Goal: Transaction & Acquisition: Purchase product/service

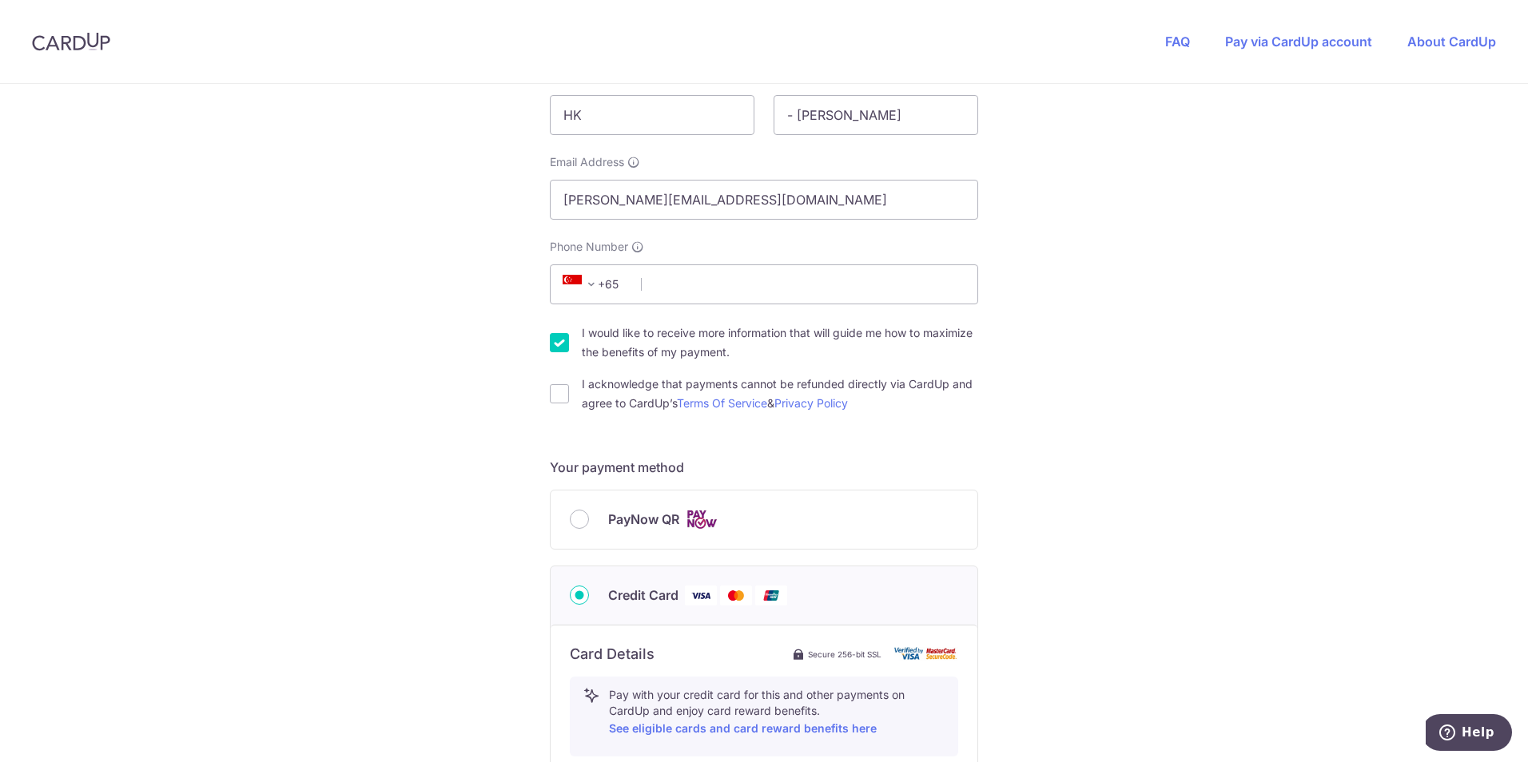
scroll to position [160, 0]
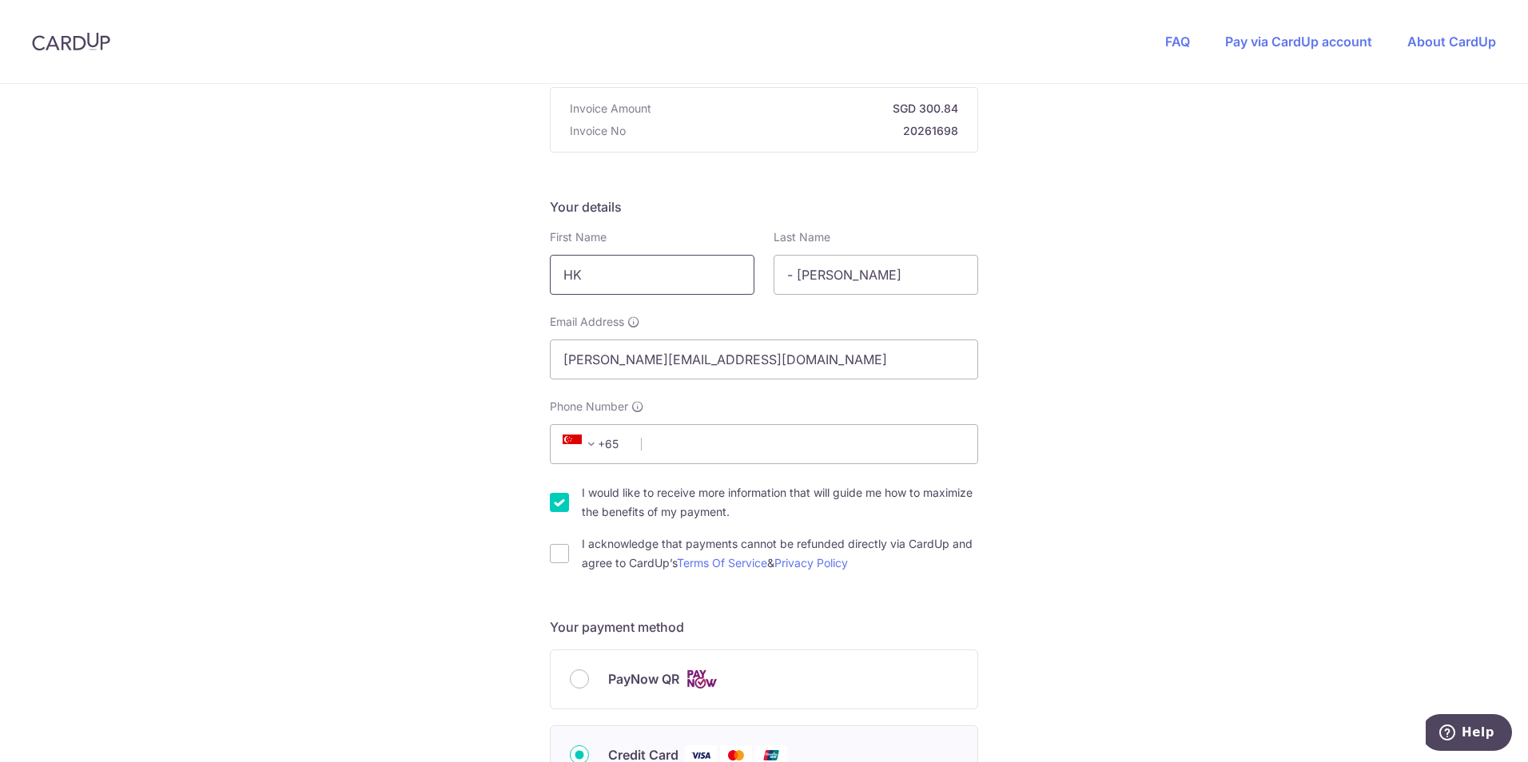
click at [686, 269] on input "HK" at bounding box center [652, 275] width 205 height 40
type input "H"
type input "[PERSON_NAME]"
click at [857, 279] on input "- [PERSON_NAME]" at bounding box center [875, 275] width 205 height 40
click at [789, 272] on input "[PERSON_NAME]" at bounding box center [875, 275] width 205 height 40
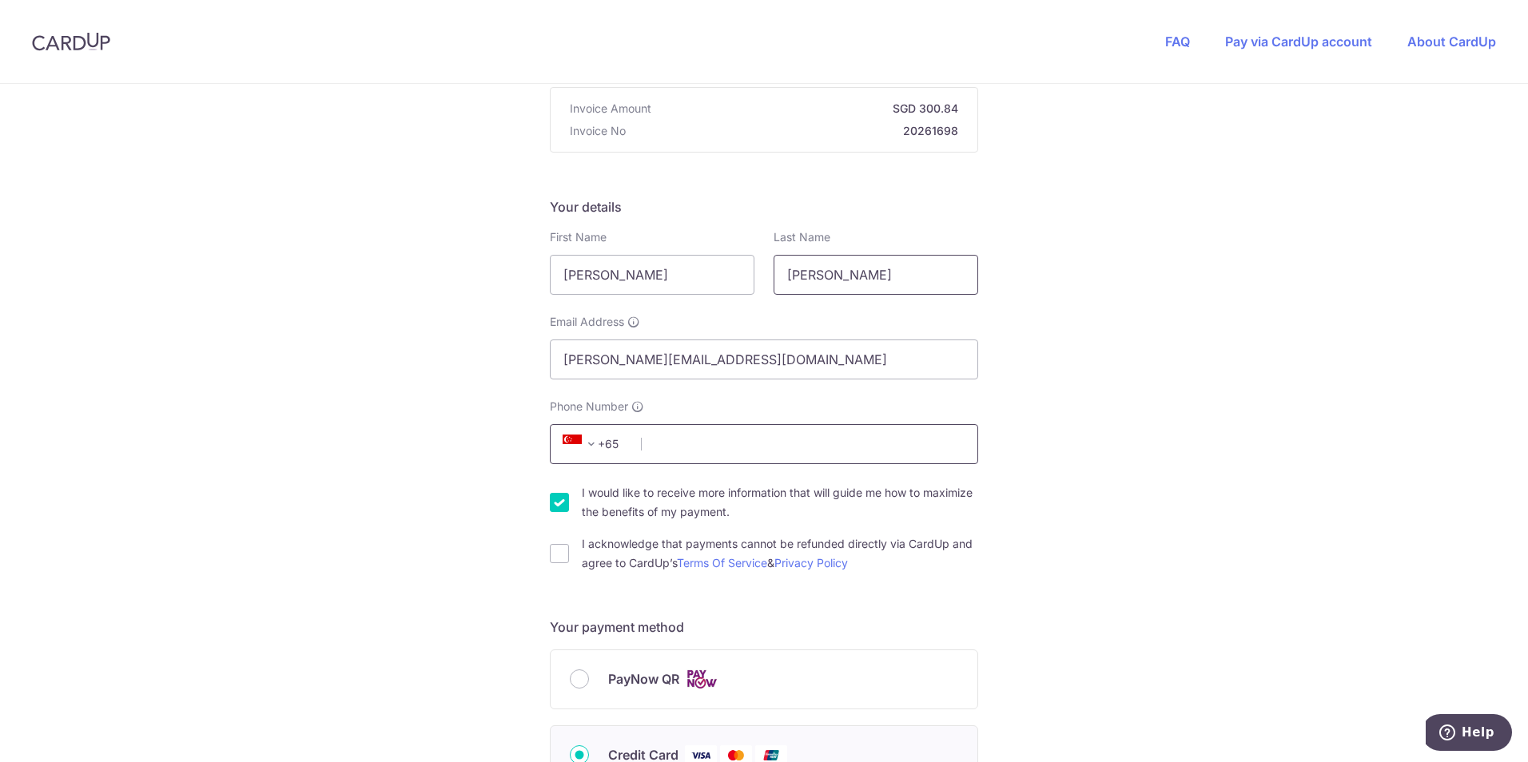
type input "[PERSON_NAME]"
click at [683, 435] on input "Phone Number" at bounding box center [764, 444] width 428 height 40
type input "92297168"
click at [483, 422] on div "You are paying Sureclean Pte Ltd Sureclean Pte Ltd uses CardUp to accept paymen…" at bounding box center [764, 703] width 1528 height 1559
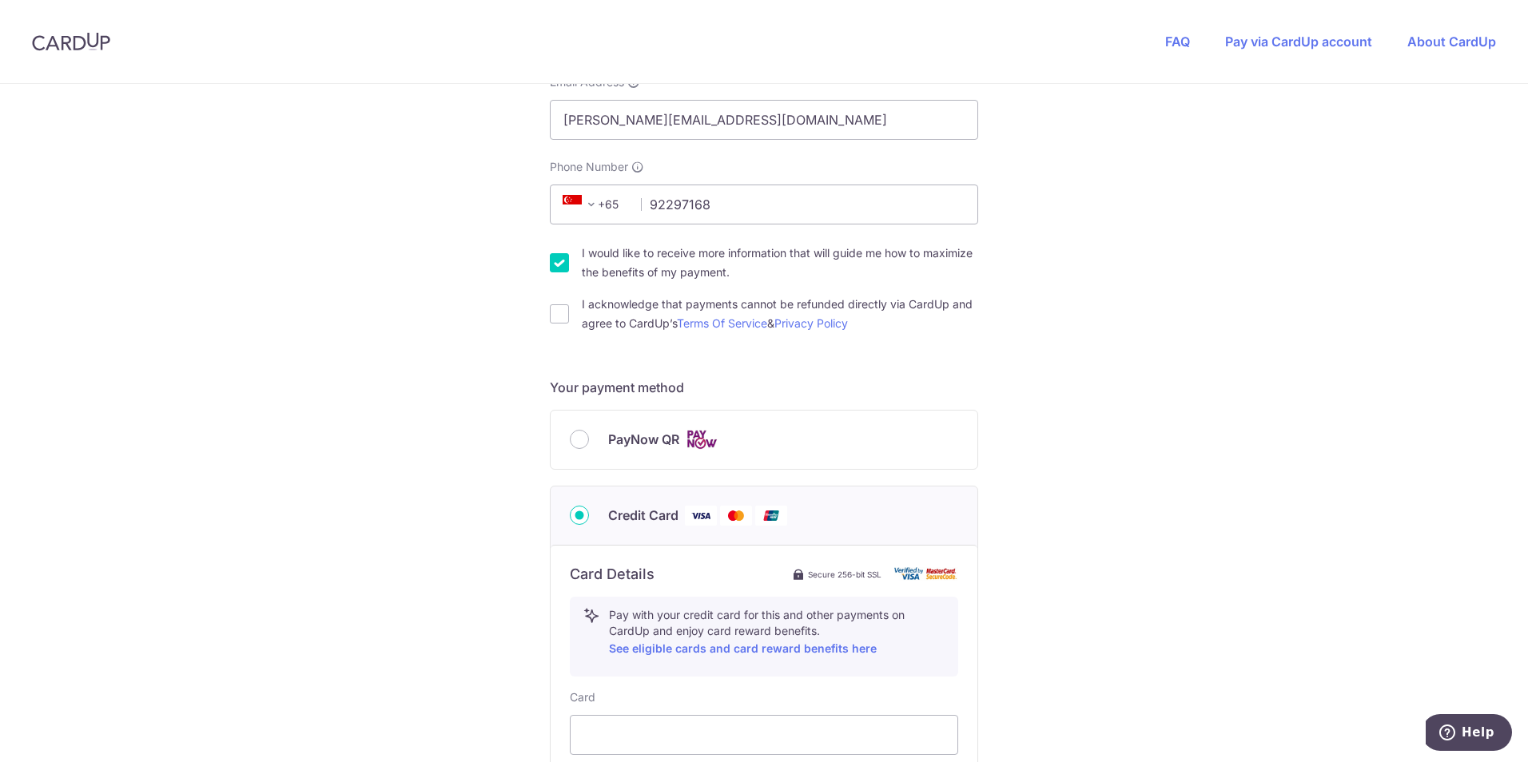
scroll to position [479, 0]
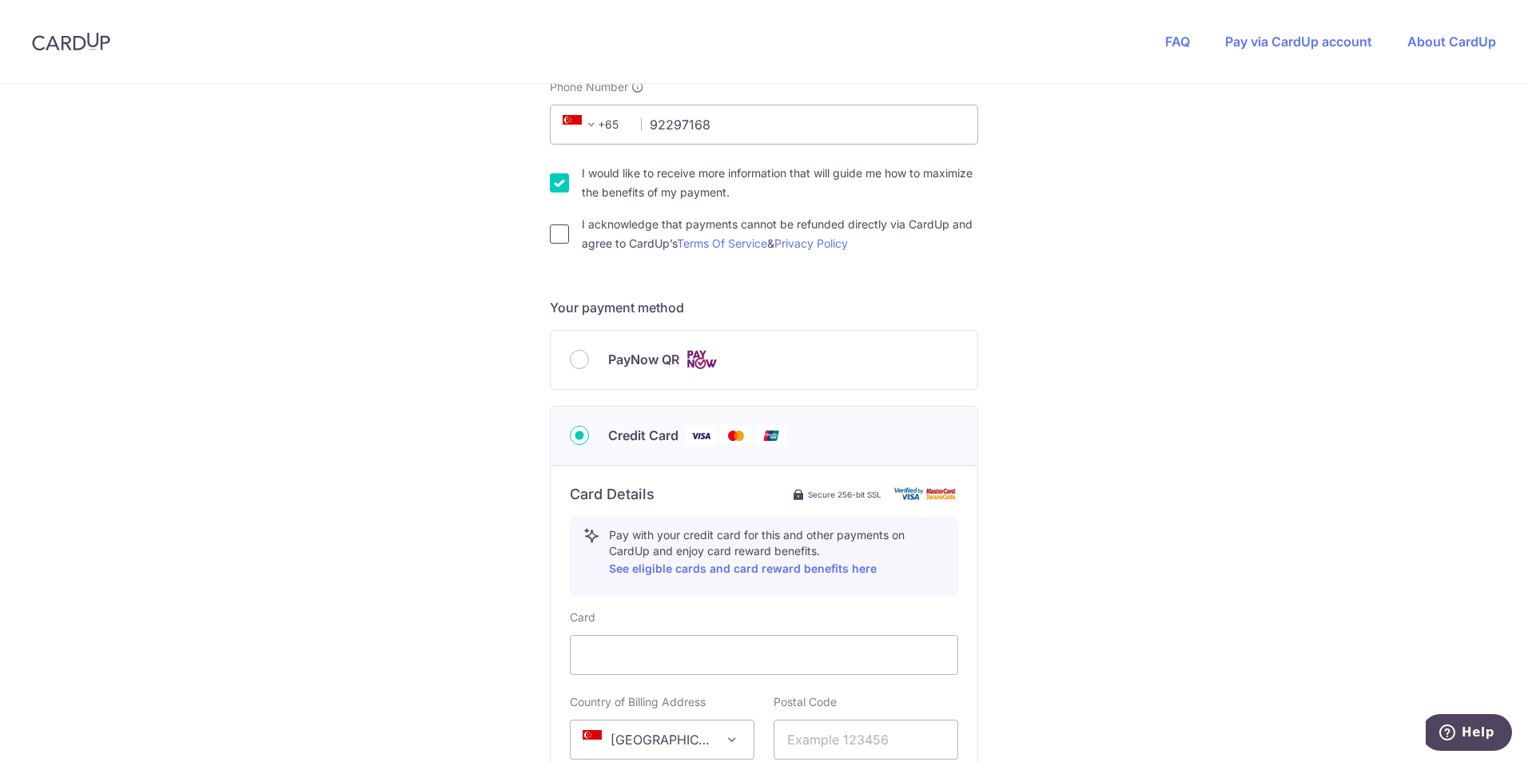
click at [562, 239] on input "I acknowledge that payments cannot be refunded directly via CardUp and agree to…" at bounding box center [559, 234] width 19 height 19
checkbox input "true"
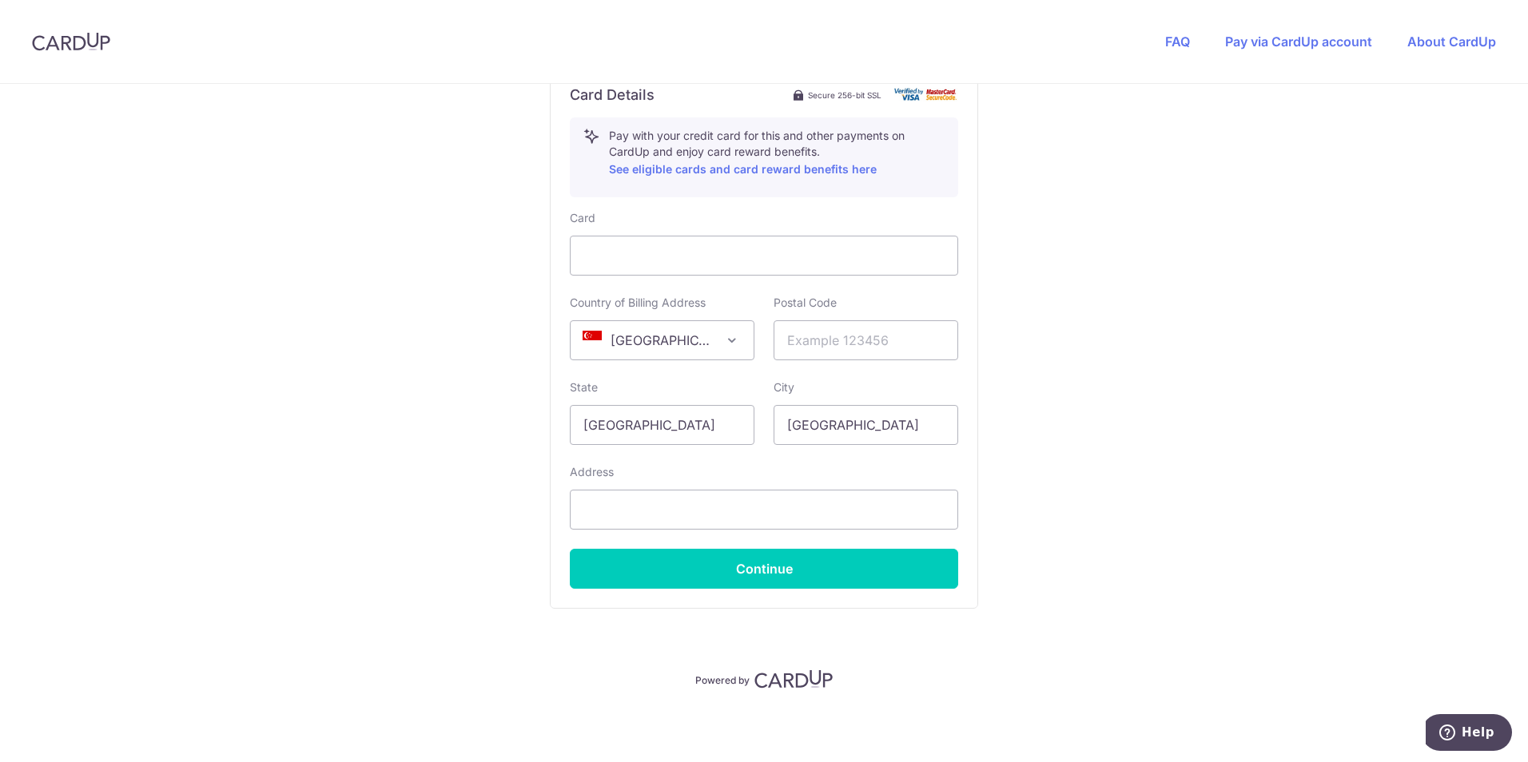
scroll to position [400, 0]
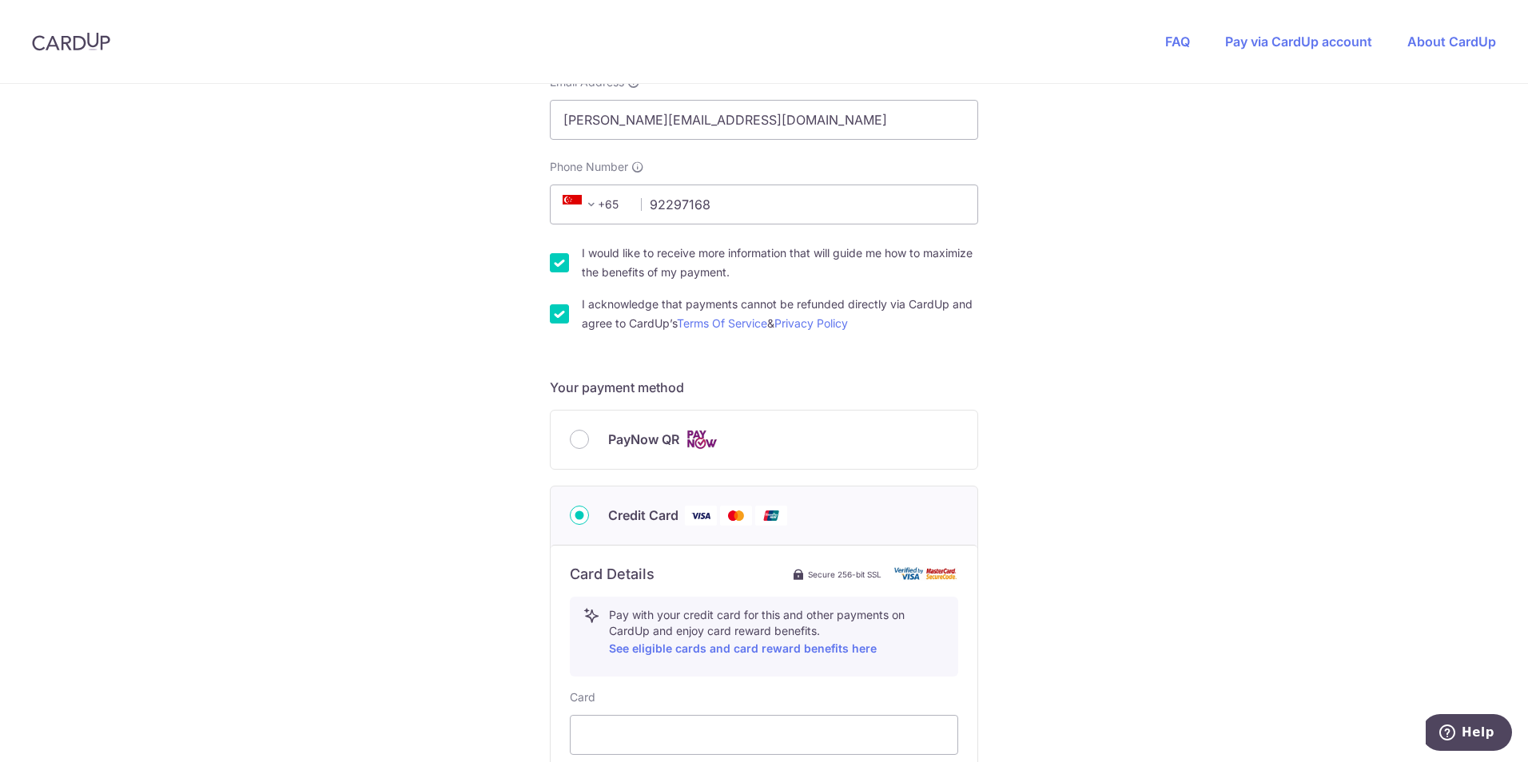
click at [550, 261] on input "I would like to receive more information that will guide me how to maximize the…" at bounding box center [559, 262] width 19 height 19
checkbox input "false"
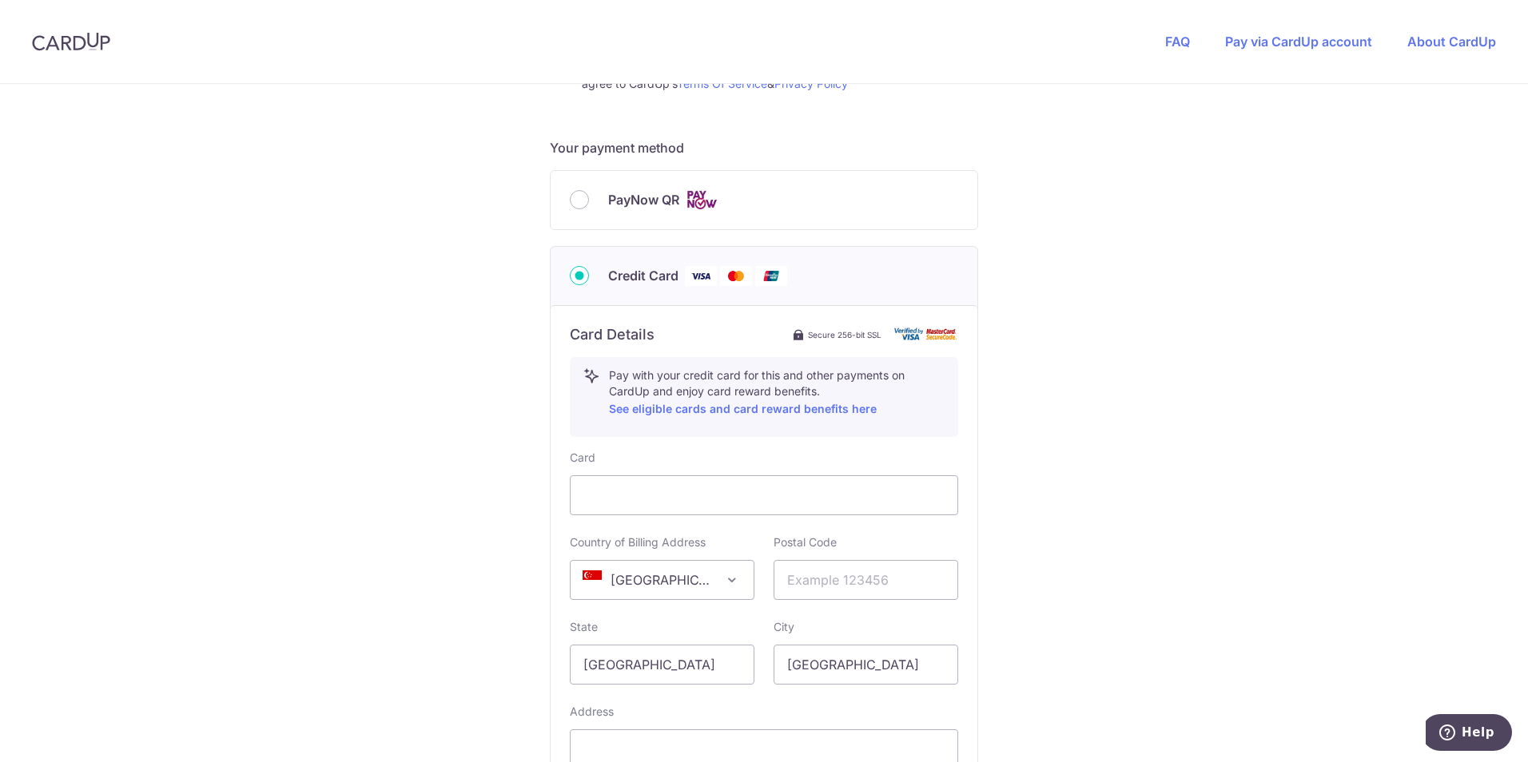
scroll to position [719, 0]
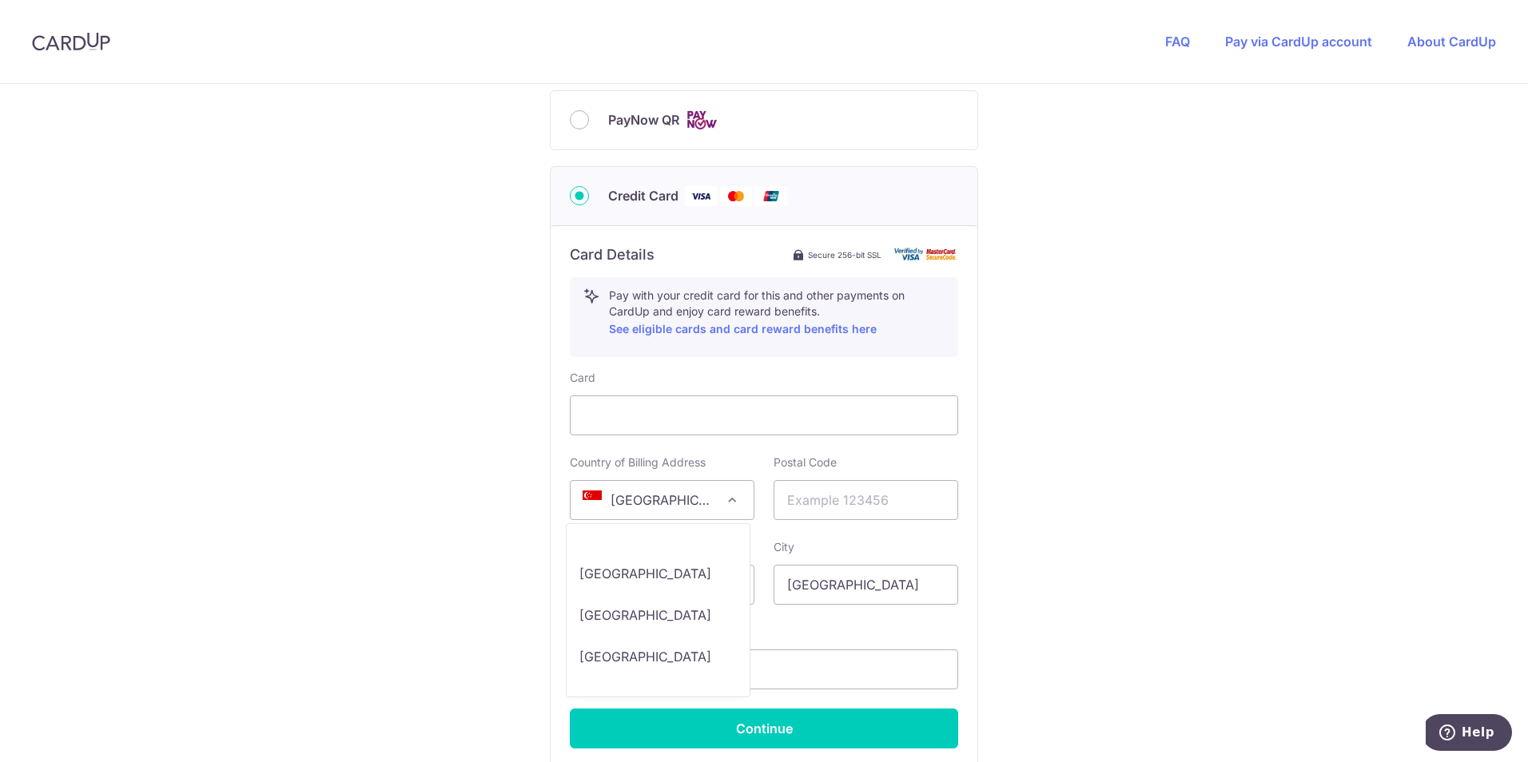
click at [614, 495] on span "[GEOGRAPHIC_DATA]" at bounding box center [662, 500] width 183 height 38
click at [805, 506] on input "text" at bounding box center [865, 500] width 185 height 40
type input "479281"
select select "65"
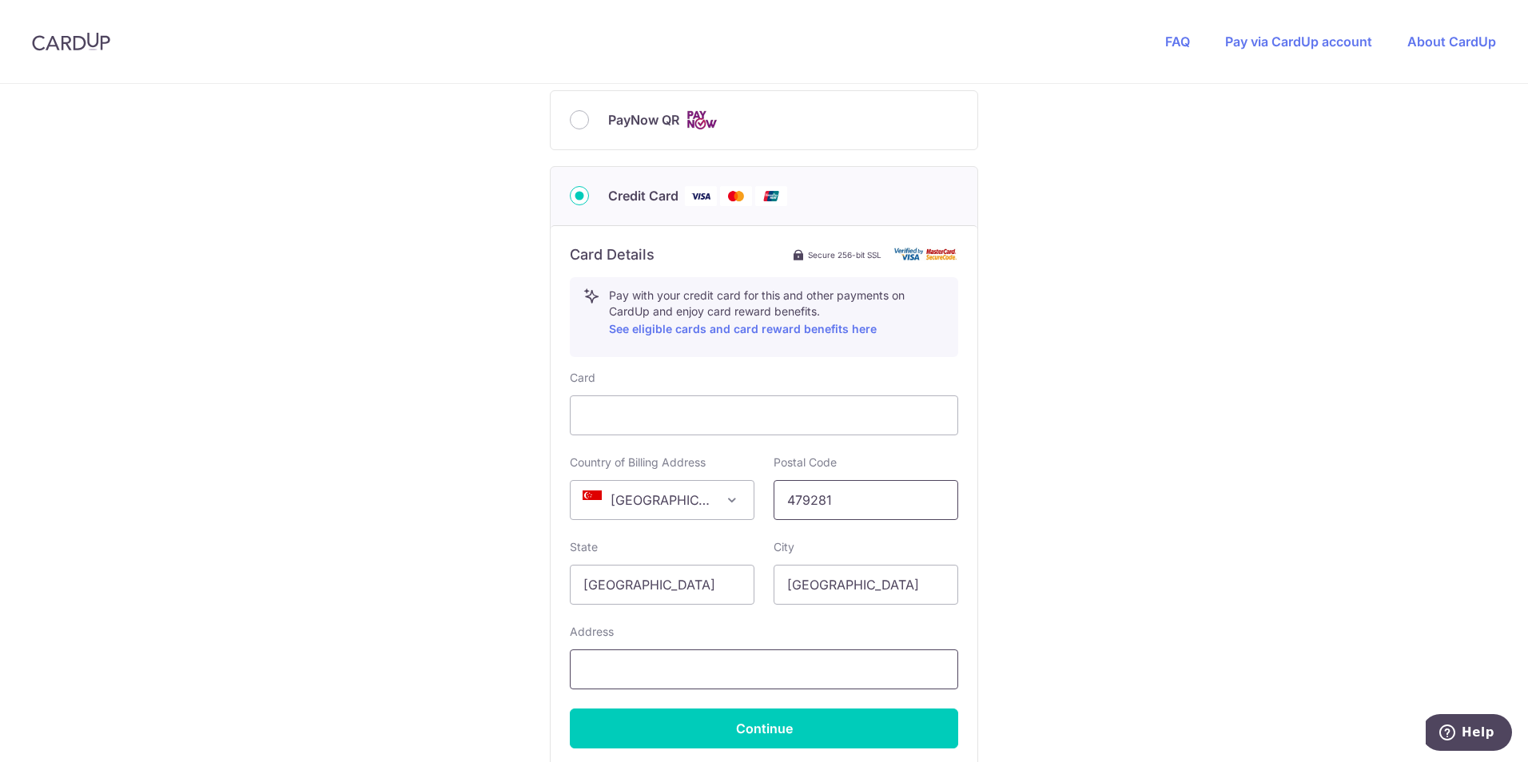
type input "[GEOGRAPHIC_DATA]"
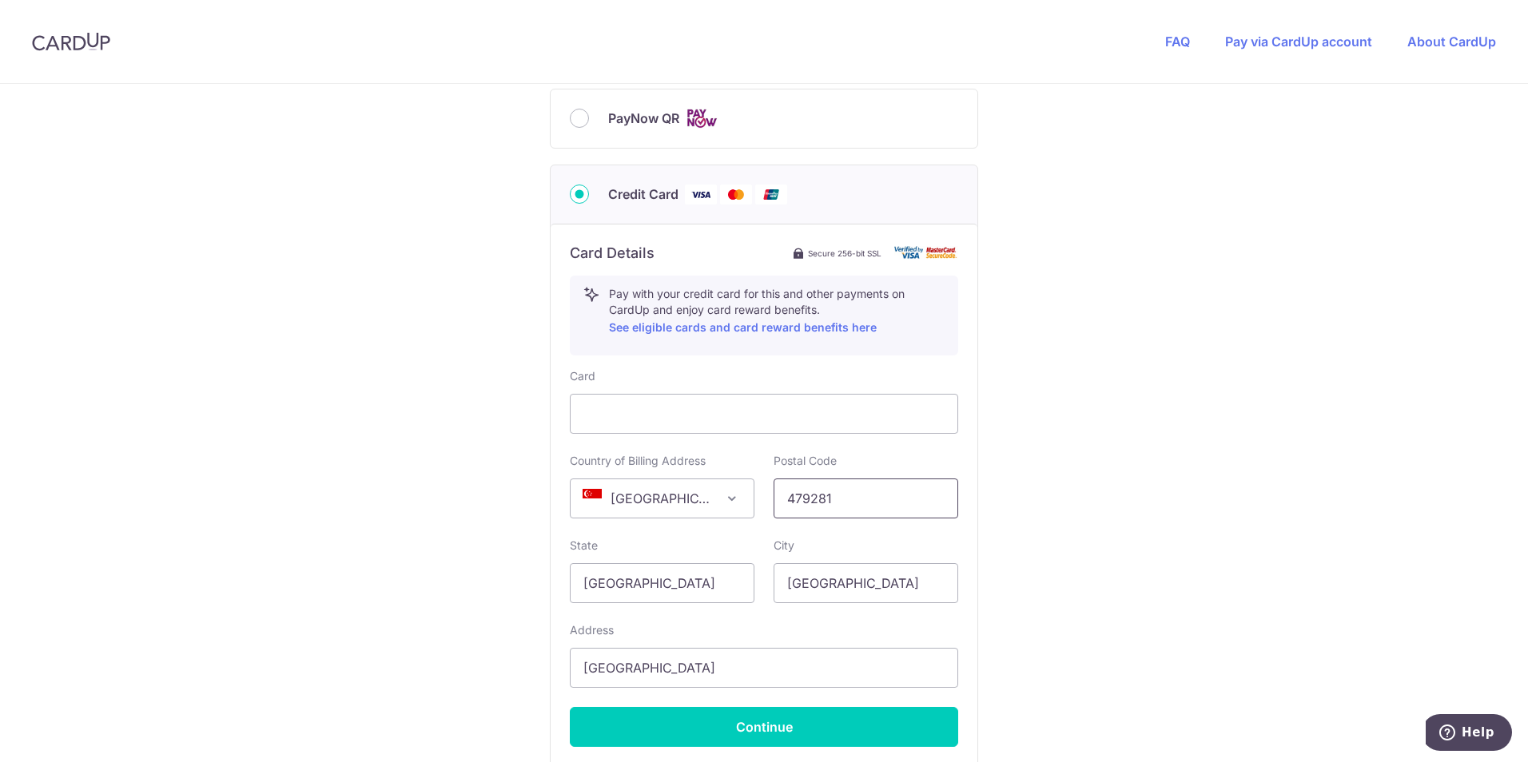
scroll to position [881, 0]
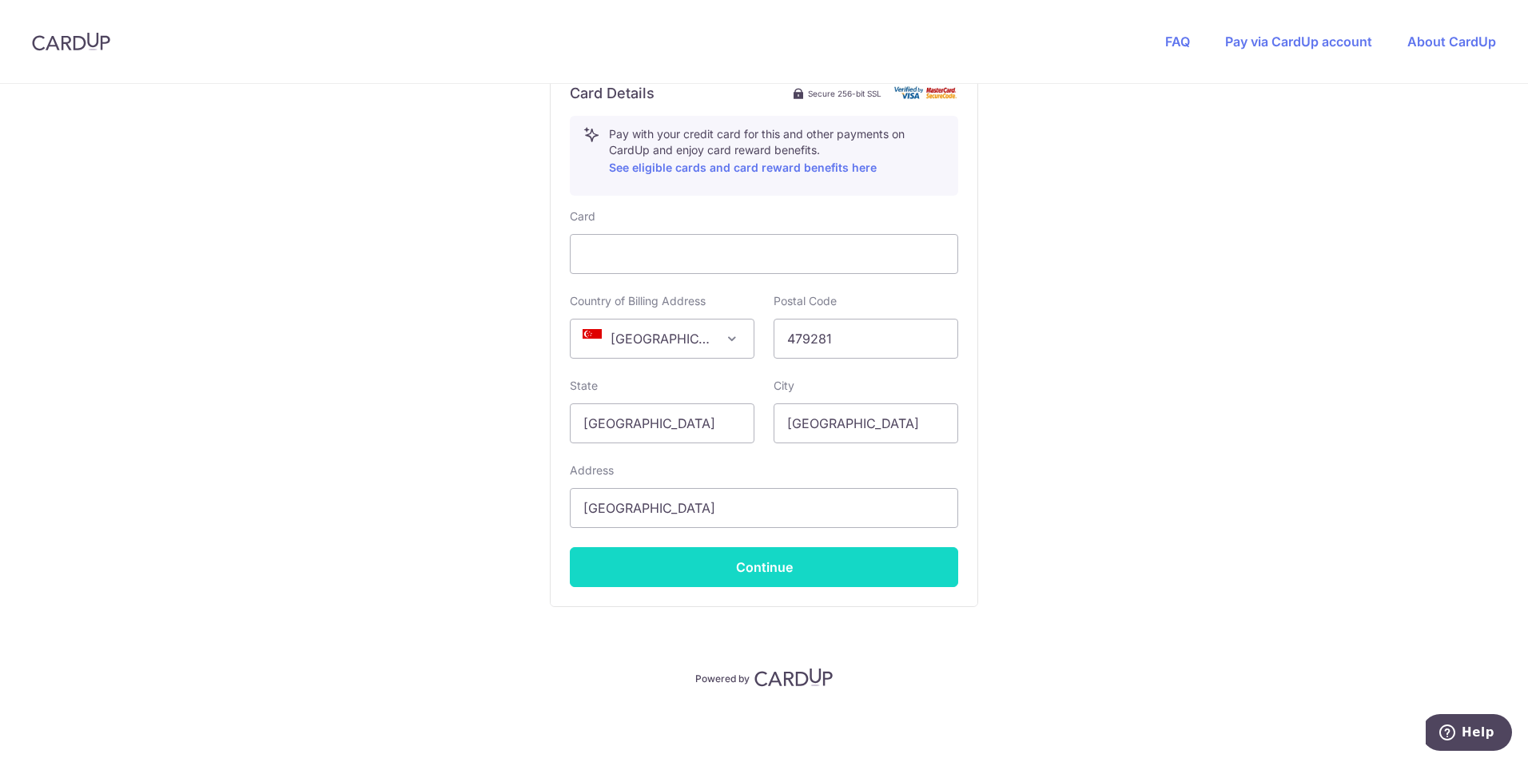
click at [769, 560] on button "Continue" at bounding box center [764, 567] width 388 height 40
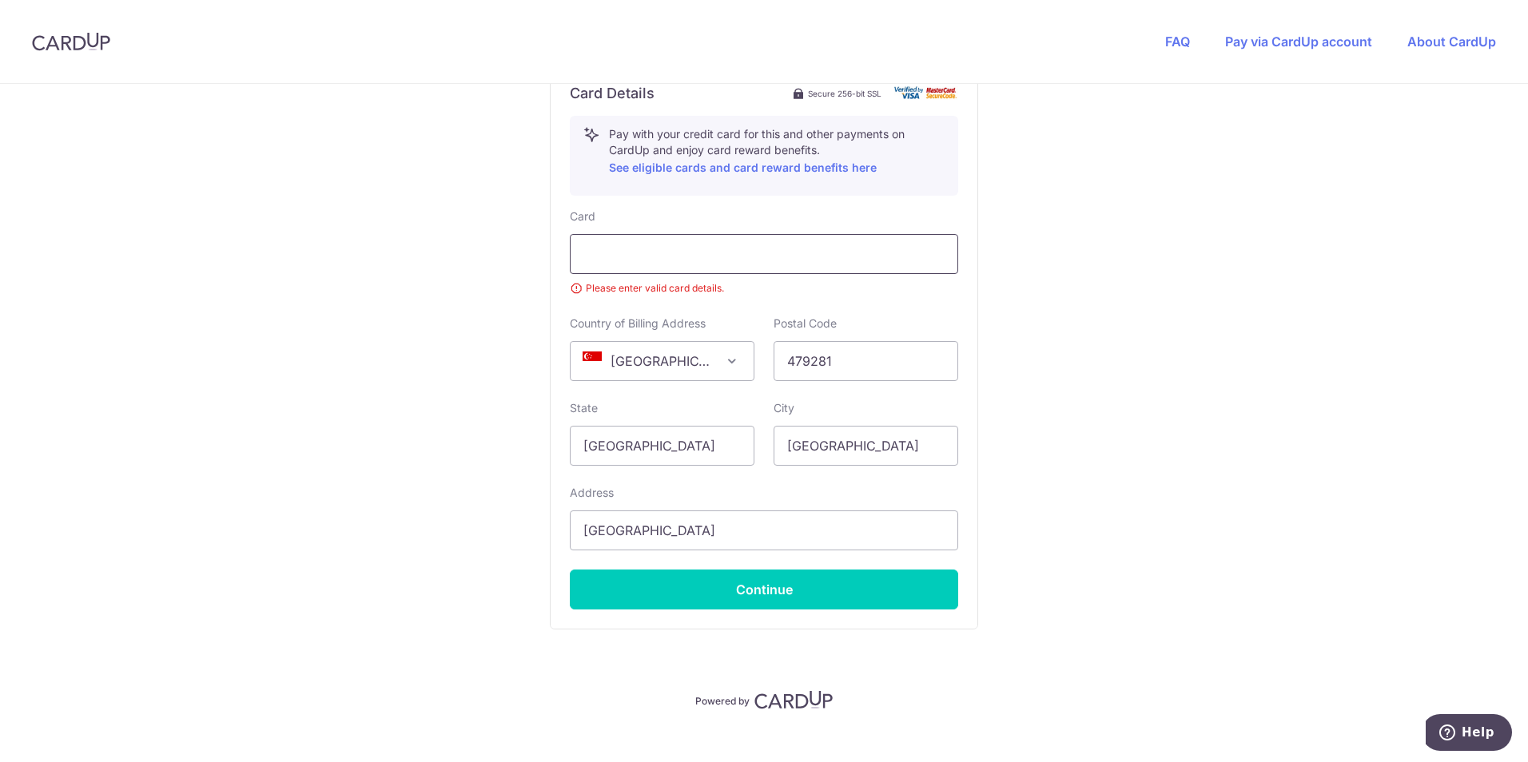
click at [858, 268] on div at bounding box center [764, 254] width 388 height 40
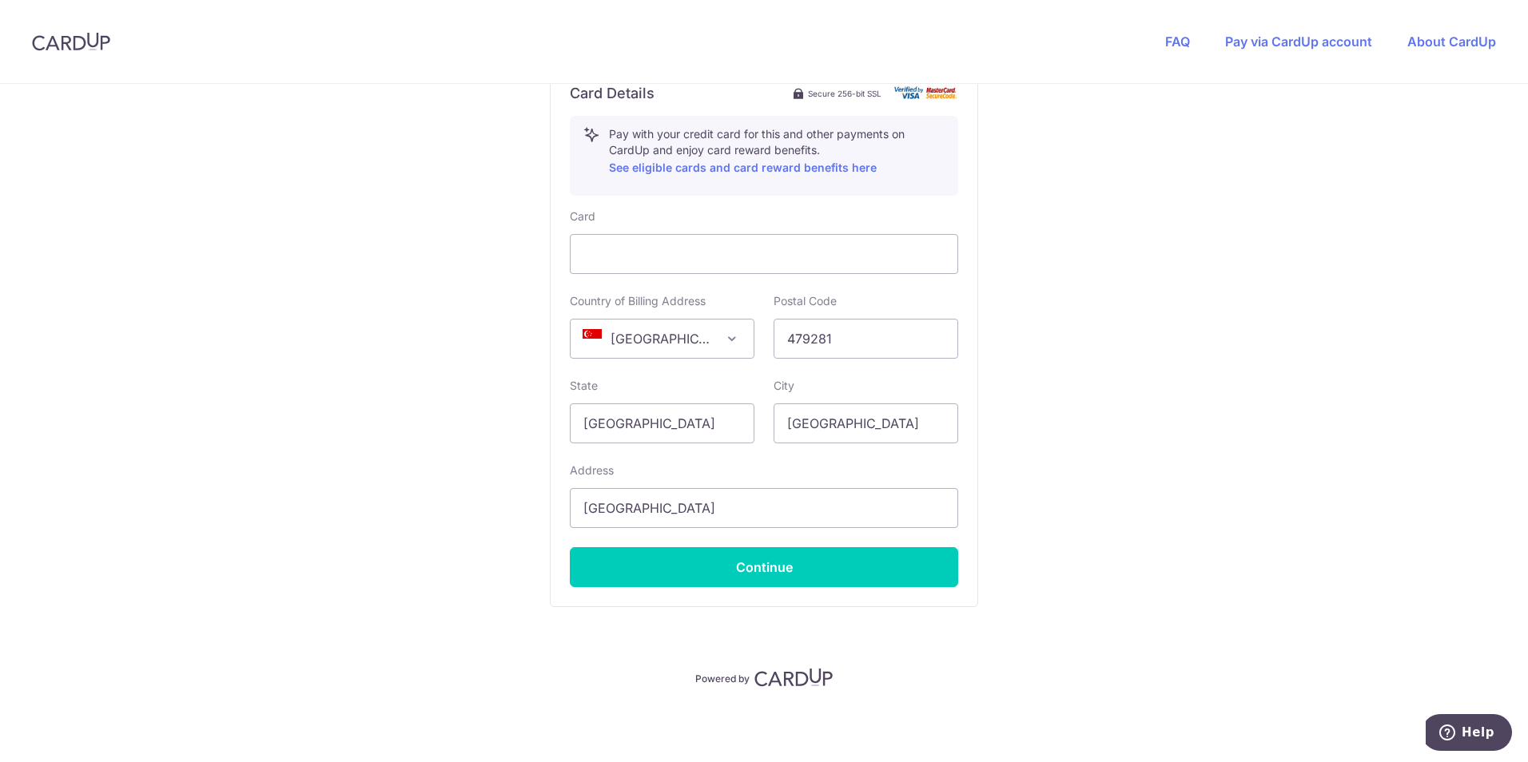
click at [787, 467] on div "Address [GEOGRAPHIC_DATA]" at bounding box center [764, 496] width 388 height 66
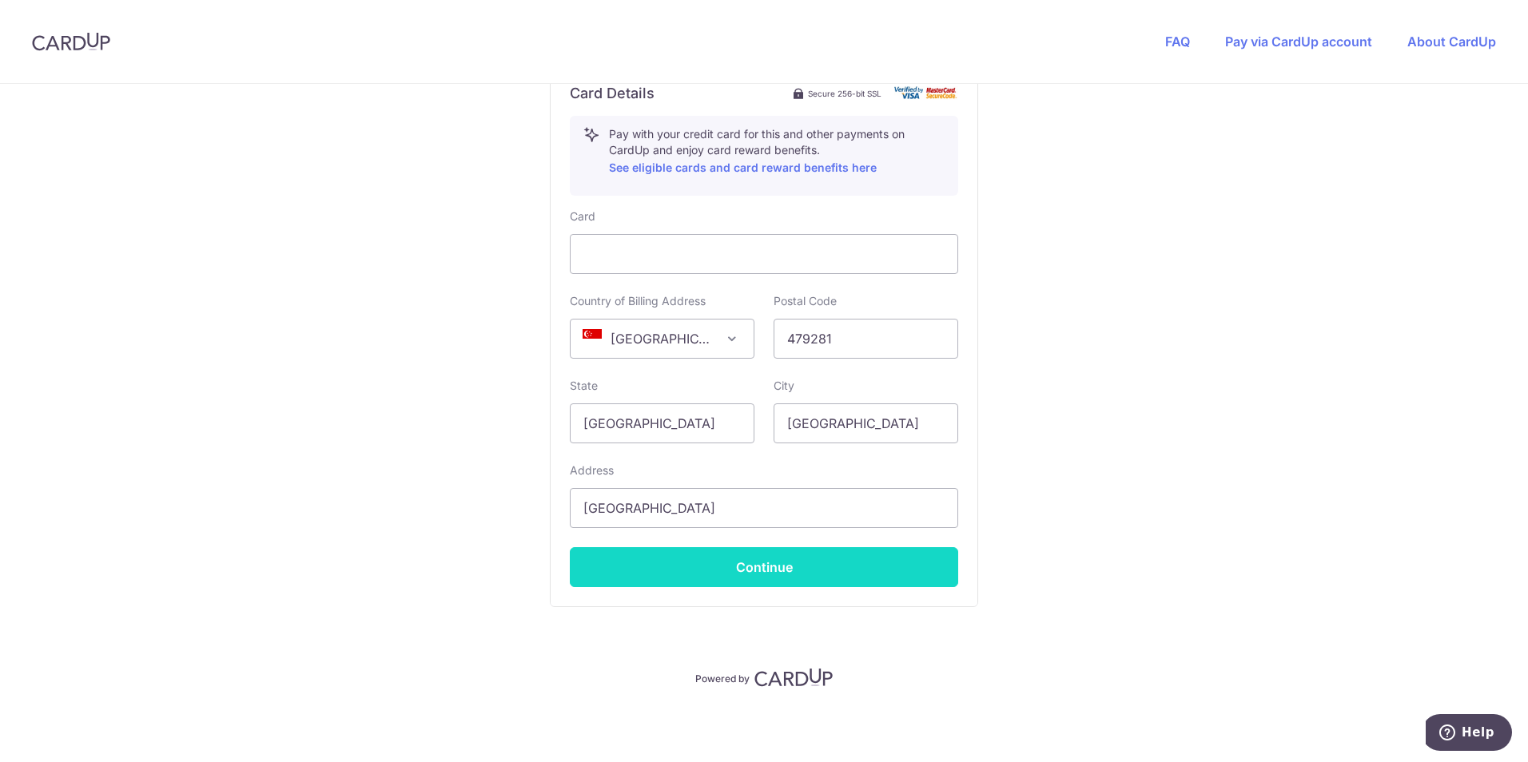
click at [764, 567] on button "Continue" at bounding box center [764, 567] width 388 height 40
type input "**** 7955"
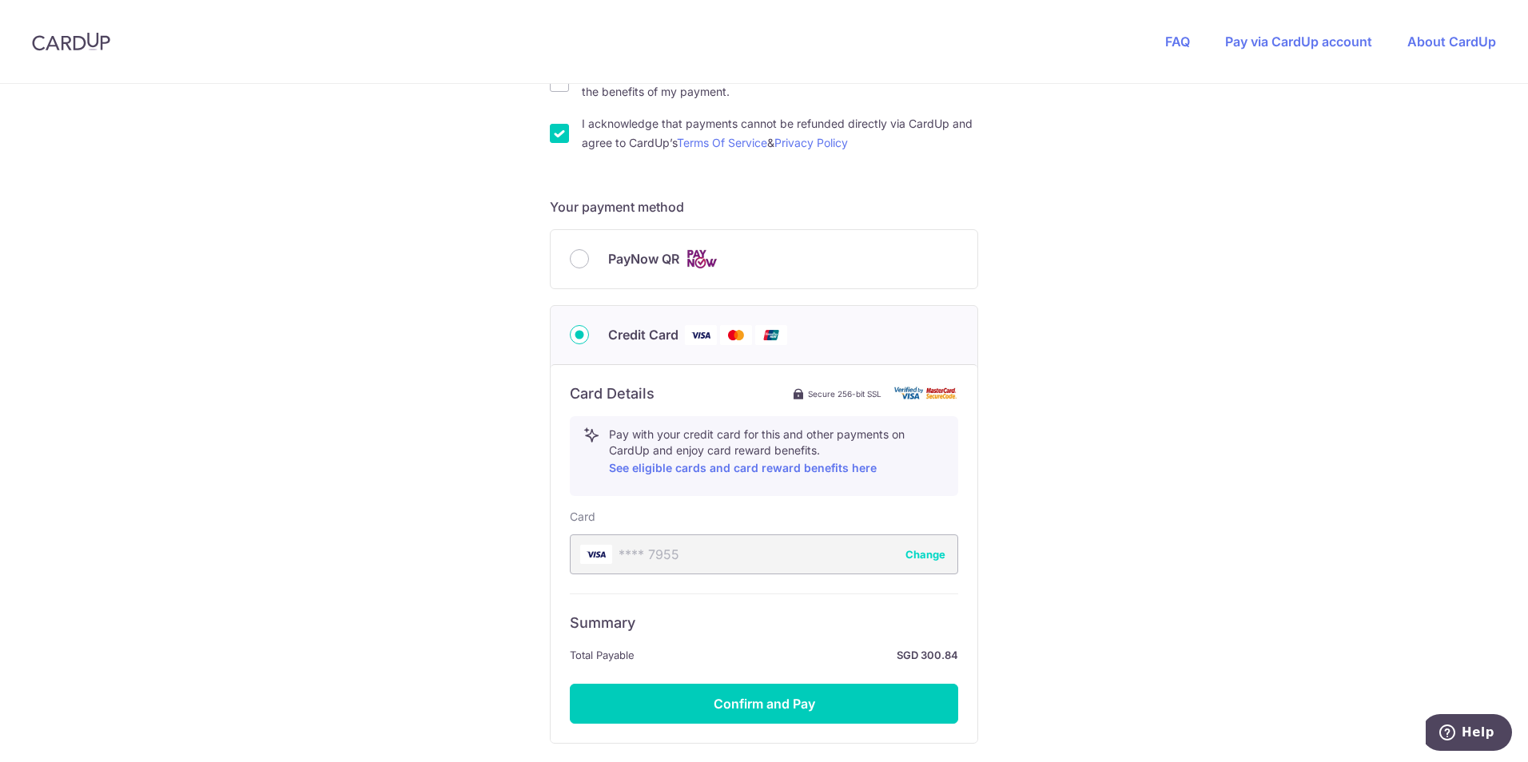
scroll to position [717, 0]
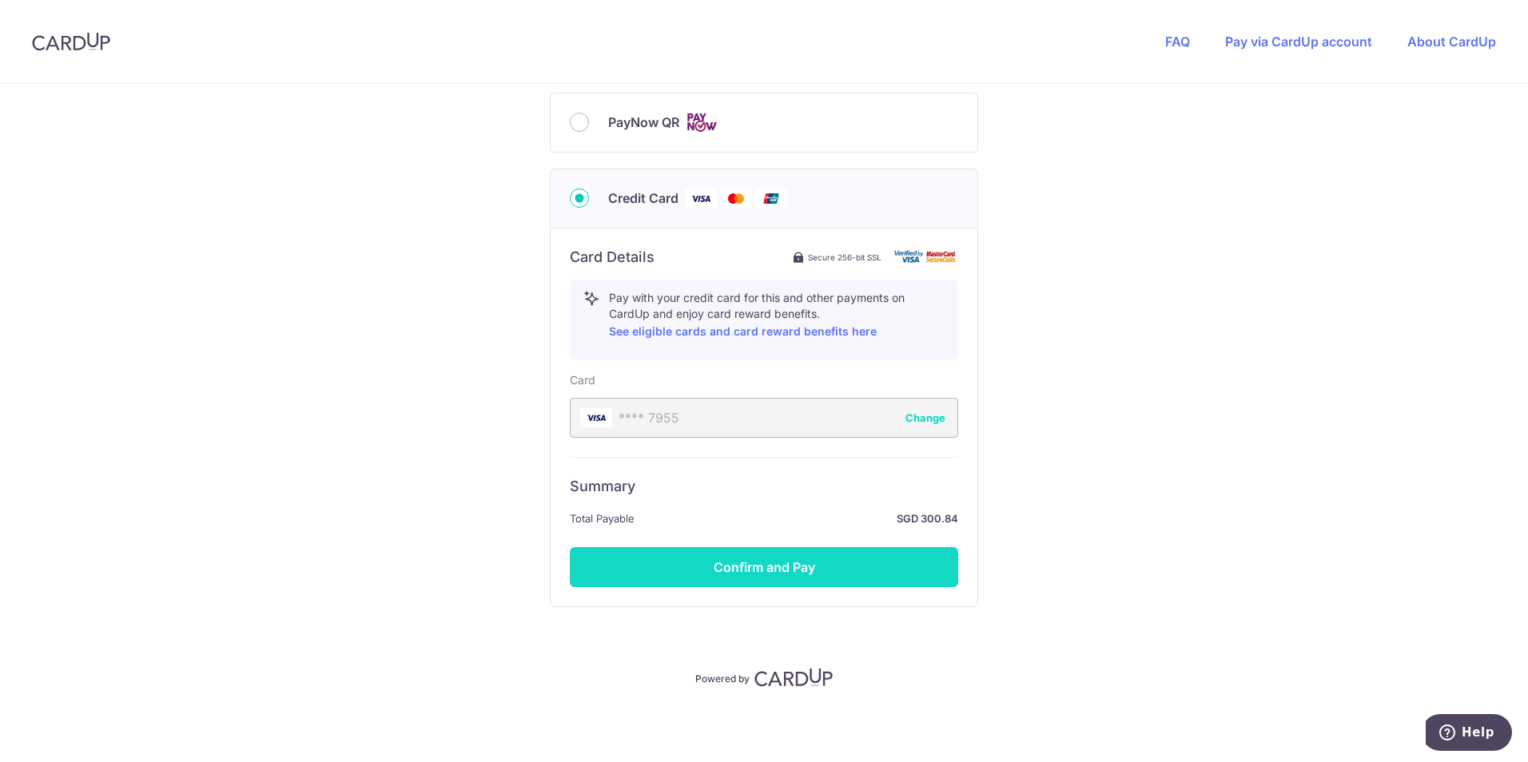
click at [767, 567] on button "Confirm and Pay" at bounding box center [764, 567] width 388 height 40
